Goal: Contribute content

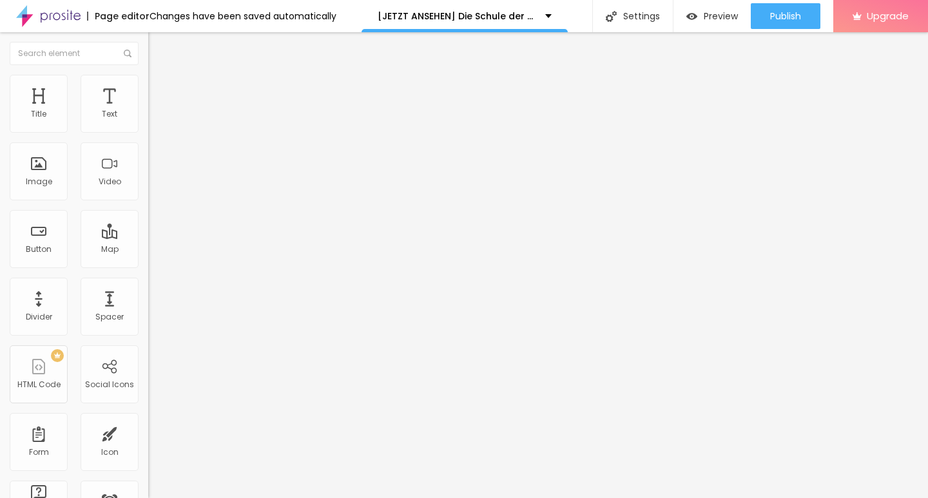
click at [148, 111] on span "Add image" at bounding box center [174, 105] width 53 height 11
click at [158, 52] on img "button" at bounding box center [163, 47] width 10 height 10
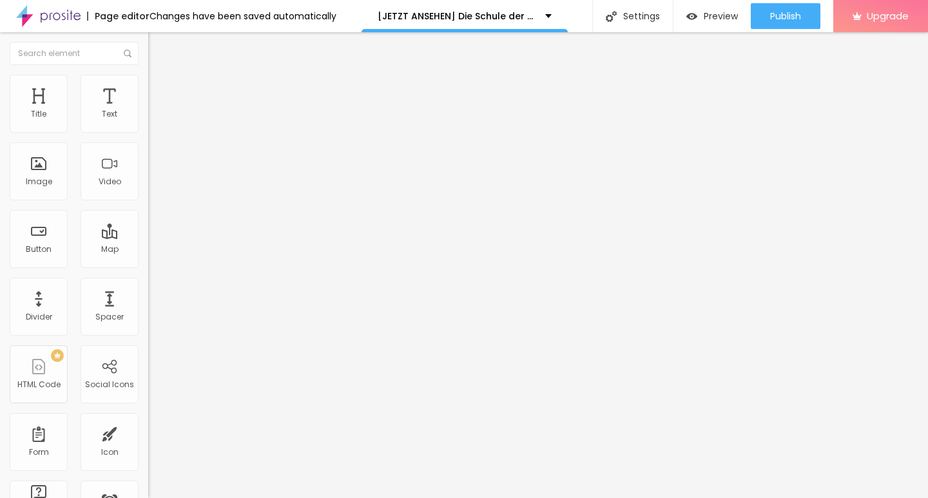
click at [148, 121] on input "Click me" at bounding box center [225, 114] width 155 height 13
paste input "KLICKEN SIE HIER ▶️ Die Schule der magischen Tiere 4 2025 [Kostenlos]"
type input "KLICKEN SIE HIER ▶️ Die Schule der magischen Tiere 4 2025 [Kostenlos]"
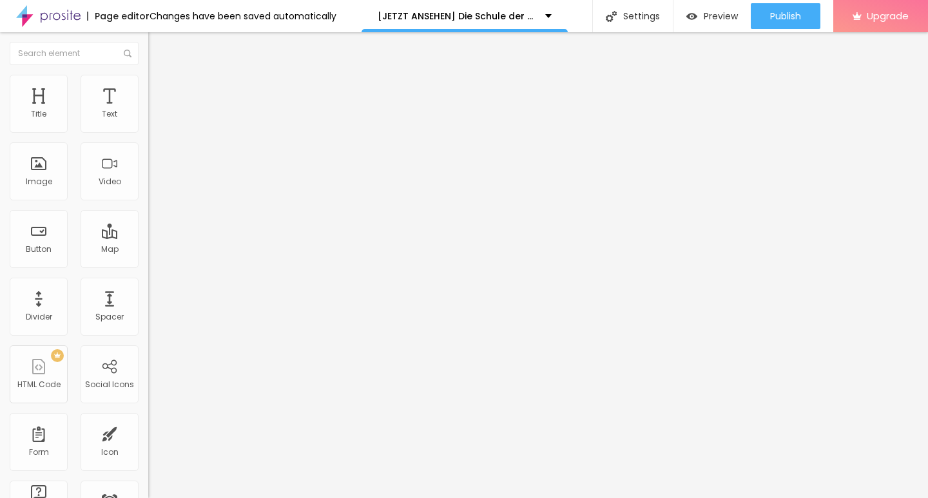
click at [148, 266] on input "https://" at bounding box center [225, 259] width 155 height 13
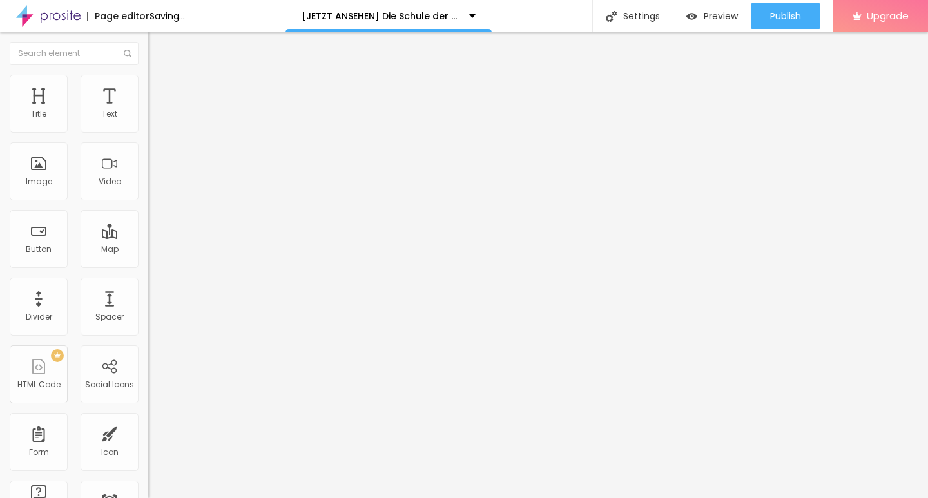
scroll to position [0, 0]
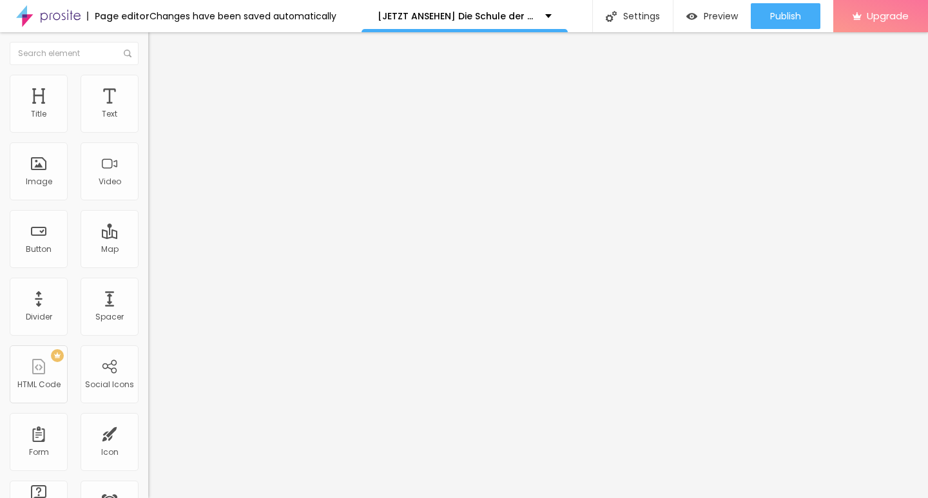
click at [148, 266] on input "https://" at bounding box center [225, 259] width 155 height 13
paste input "CINEVIBES.FUN/de/movie/1280525/school-of-magical-animals-4-alboo"
type input "https://CINEVIBES.FUN/de/movie/1280525/school-of-magical-animals-4-alboo"
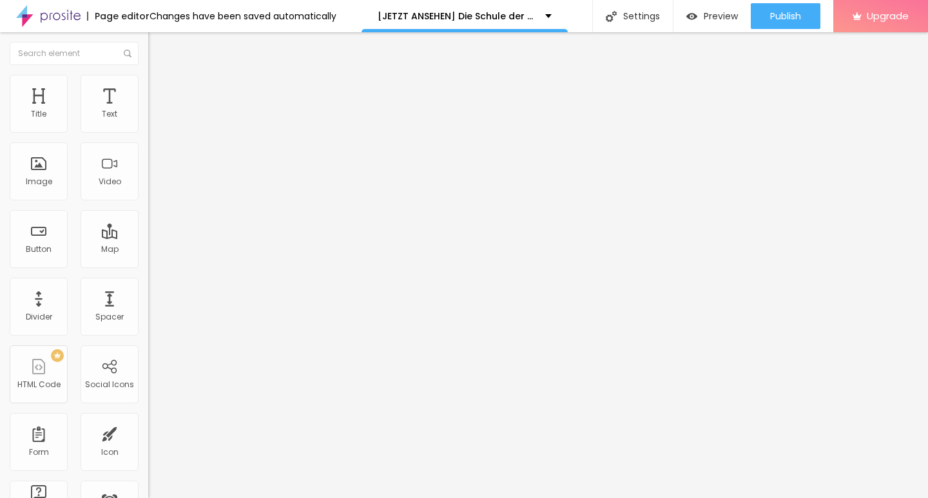
click at [148, 132] on div "Text KLICKEN SIE HIER ▶️ Die Schule der magischen Tiere 4 2025 [Kostenlos]" at bounding box center [222, 117] width 148 height 32
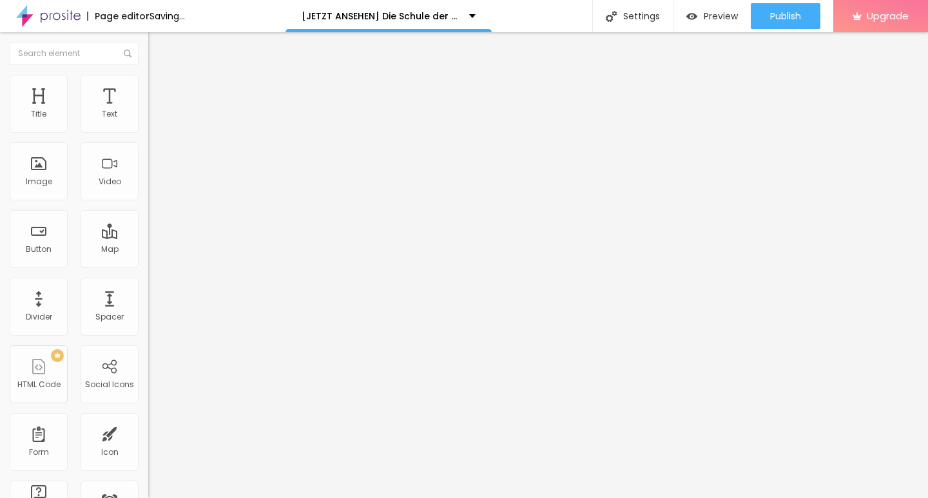
click at [148, 121] on input "KLICKEN SIE HIER ▶️ Die Schule der magischen Tiere 4 2025 [Kostenlos]" at bounding box center [225, 114] width 155 height 13
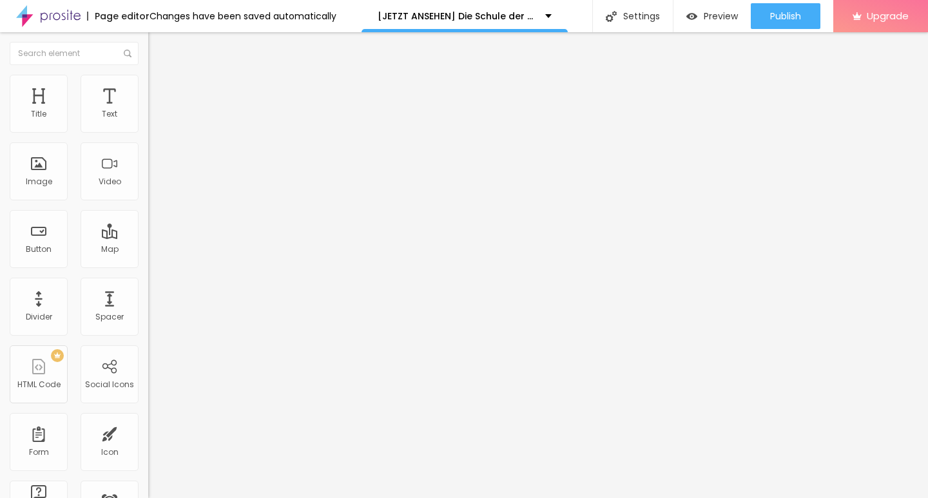
click at [148, 155] on div at bounding box center [222, 150] width 148 height 10
click at [148, 375] on div "Edit Button Content Style Advanced Text KLICKEN SIE HIER ▶️ Die Schule der magi…" at bounding box center [222, 265] width 148 height 466
click at [158, 52] on img "button" at bounding box center [163, 47] width 10 height 10
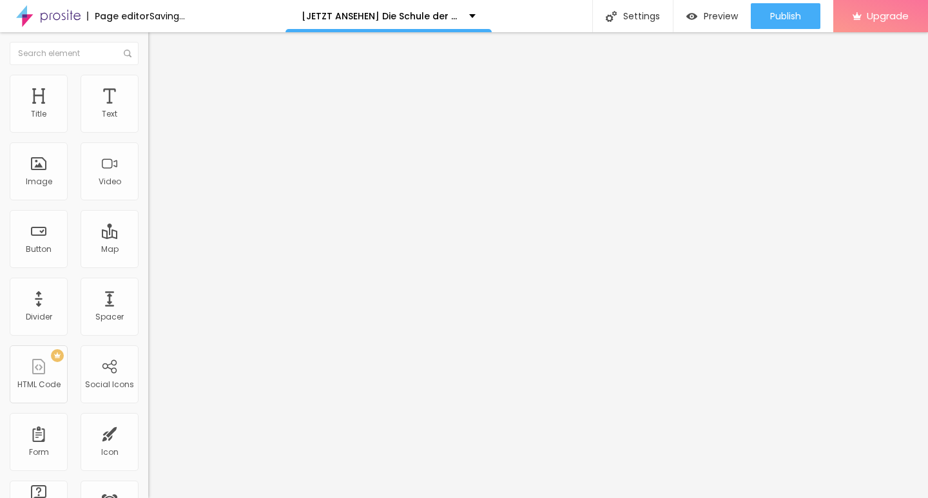
click at [148, 121] on input "Click me" at bounding box center [225, 114] width 155 height 13
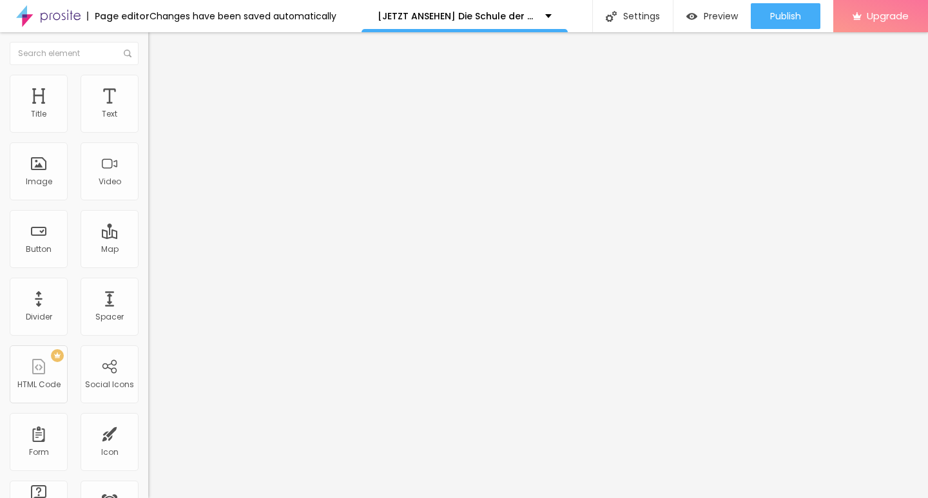
click at [148, 121] on input "Click me" at bounding box center [225, 114] width 155 height 13
paste input "KLICKEN SIE HIER ▶️ Die Schule der magischen Tiere 4 2025 Deutsch [1080p]"
type input "KLICKEN SIE HIER ▶️ Die Schule der magischen Tiere 4 2025 Deutsch [1080p]"
click at [148, 155] on div at bounding box center [222, 150] width 148 height 10
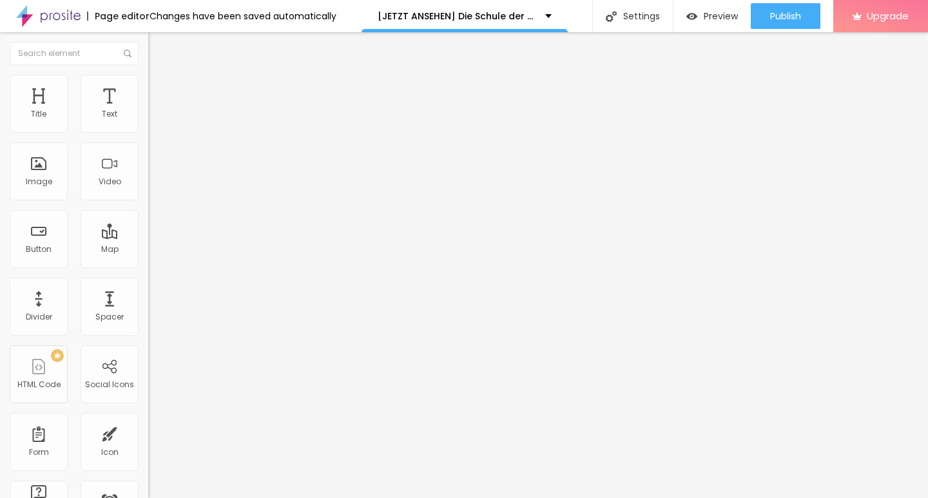
scroll to position [0, 0]
click at [148, 266] on input "https://" at bounding box center [225, 259] width 155 height 13
click at [148, 265] on input "https://" at bounding box center [225, 259] width 155 height 13
paste input "CINEVIBES.FUN/de/movie/1280525/school-of-magical-animals-4-alboo"
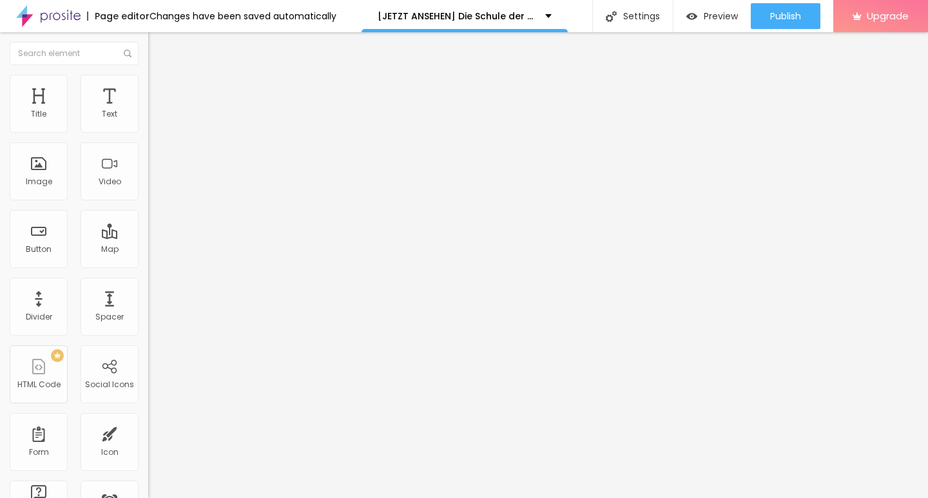
type input "https://CINEVIBES.FUN/de/movie/1280525/school-of-magical-animals-4-alboo"
click at [148, 130] on input "text" at bounding box center [225, 123] width 155 height 13
click at [148, 264] on input "https://" at bounding box center [225, 257] width 155 height 13
paste input "CINEVIBES.FUN/de/movie/1280525/school-of-magical-animals-4-alboo"
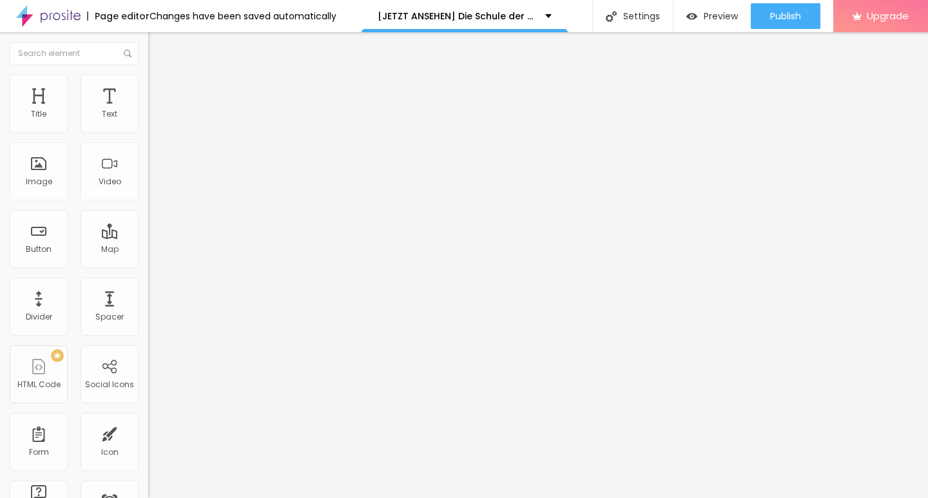
scroll to position [0, 192]
type input "https://CINEVIBES.FUN/de/movie/1280525/school-of-magical-animals-4-alboo"
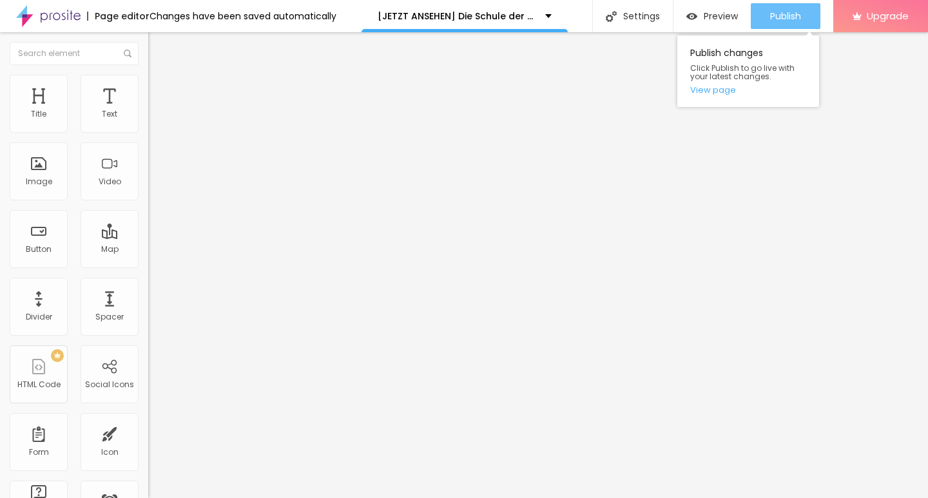
click at [789, 15] on span "Publish" at bounding box center [785, 16] width 31 height 10
click at [712, 93] on link "View page" at bounding box center [749, 90] width 116 height 8
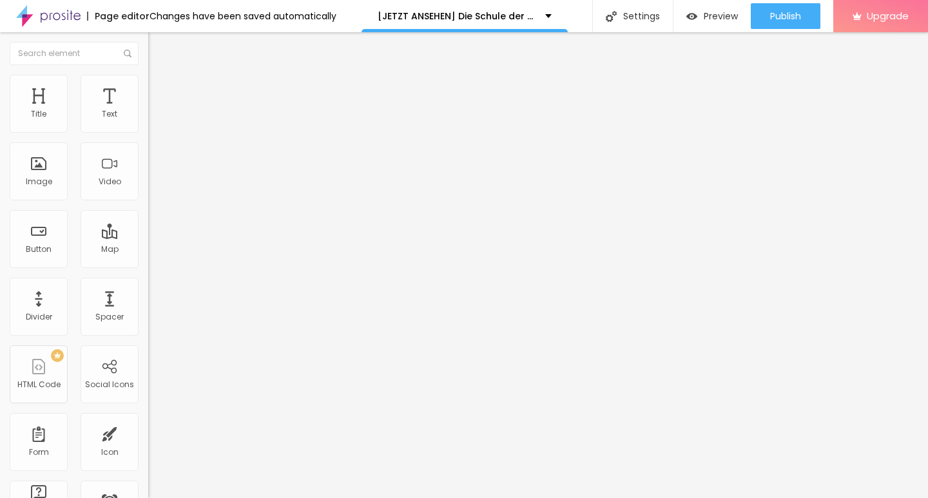
click at [65, 18] on img at bounding box center [48, 16] width 64 height 32
